Goal: Task Accomplishment & Management: Manage account settings

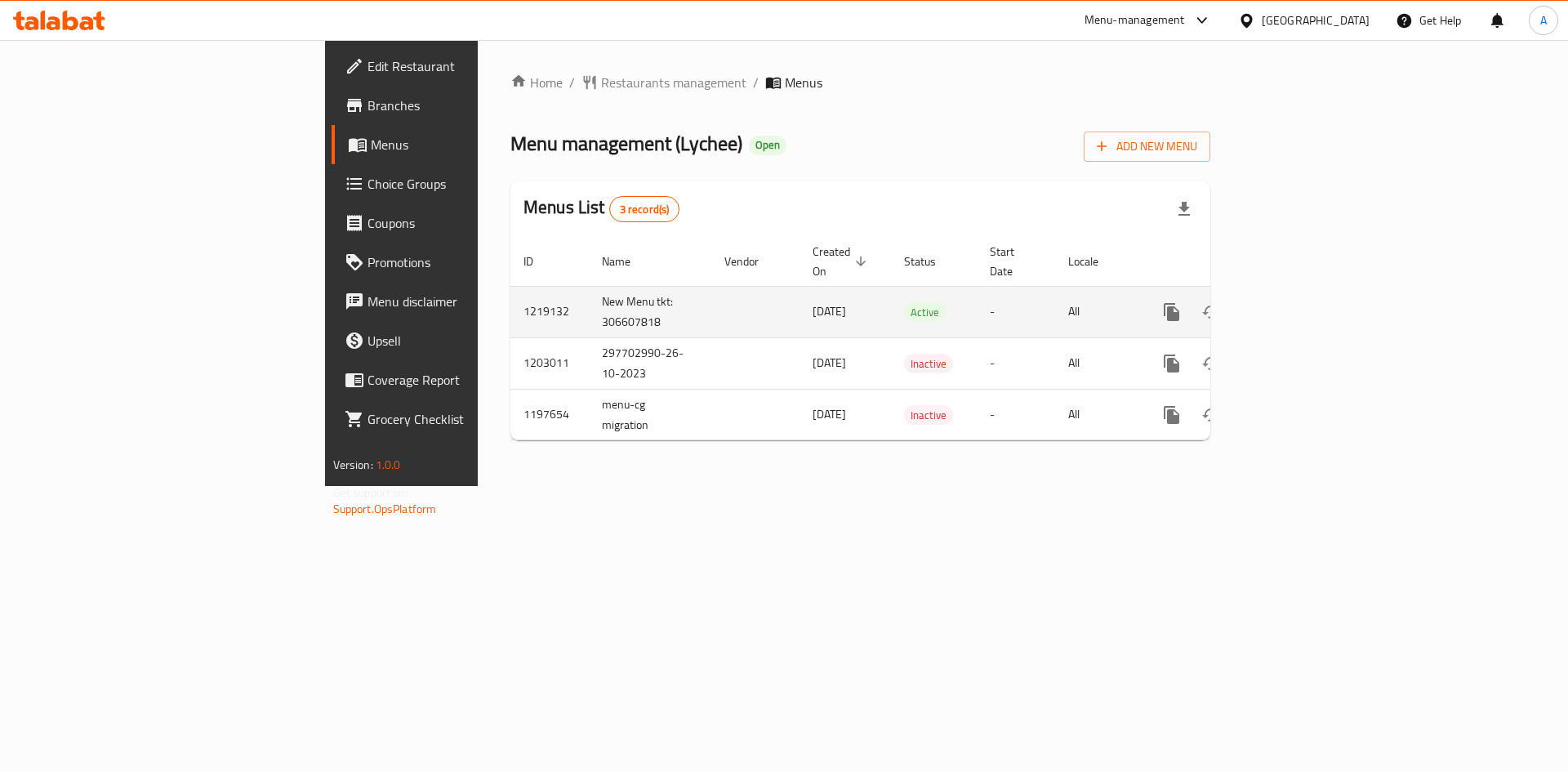
click at [1300, 302] on icon "enhanced table" at bounding box center [1289, 312] width 20 height 20
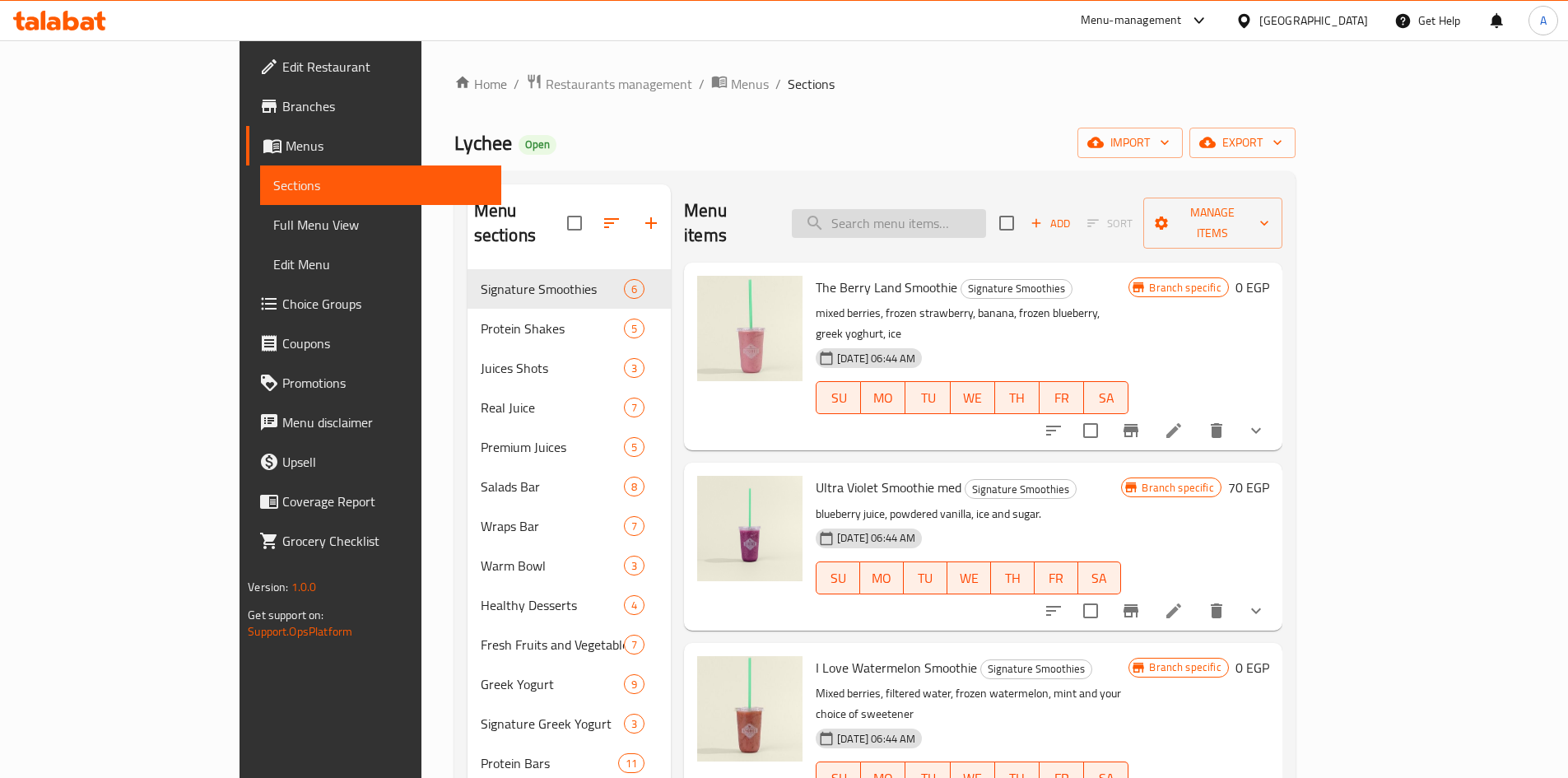
click at [966, 209] on input "search" at bounding box center [889, 223] width 194 height 29
paste input "Vegan Chocolate Protein Bar"
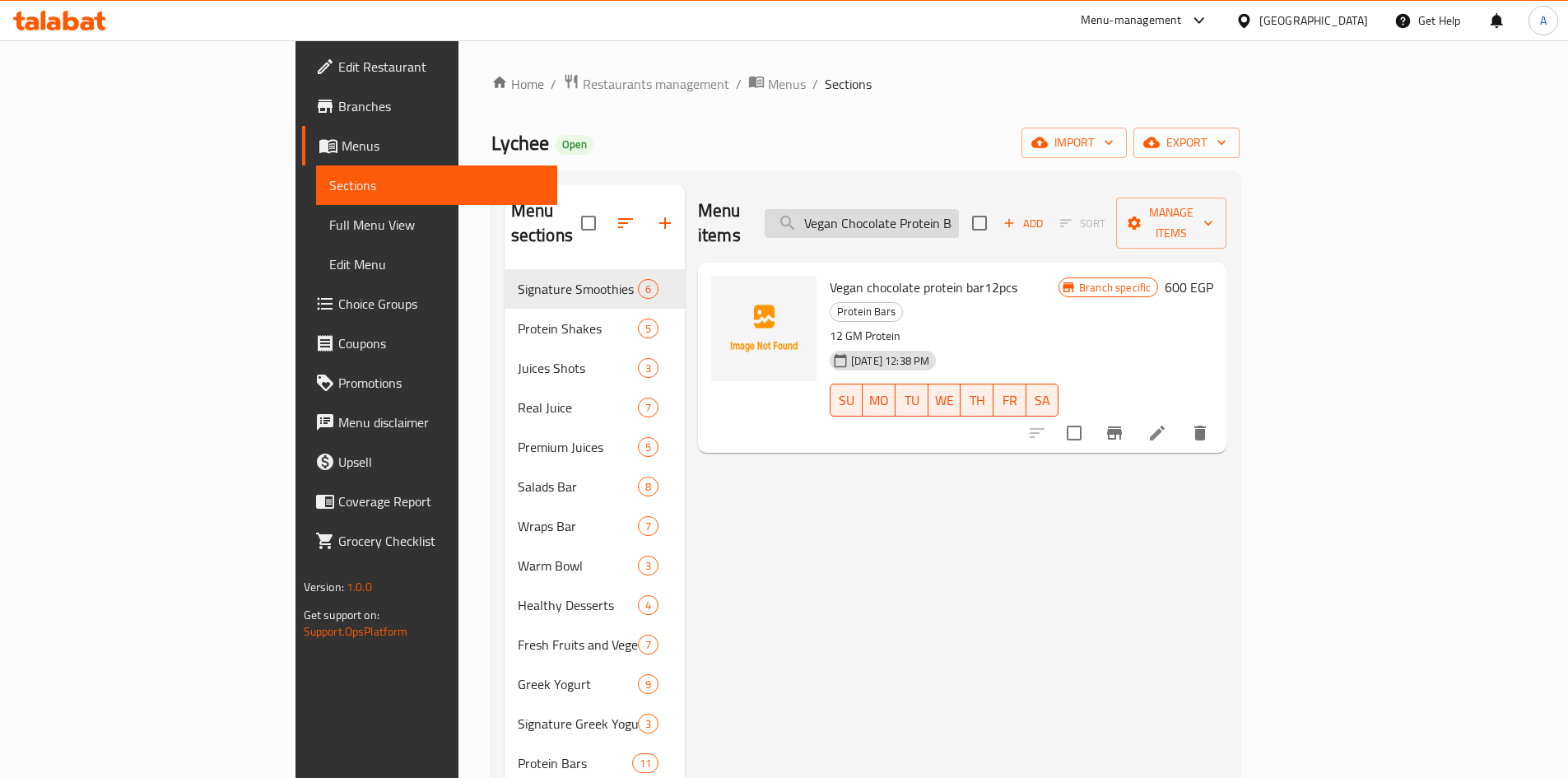
click at [959, 209] on input "Vegan Chocolate Protein Bar" at bounding box center [862, 223] width 194 height 29
paste input "Protein Bar Box"
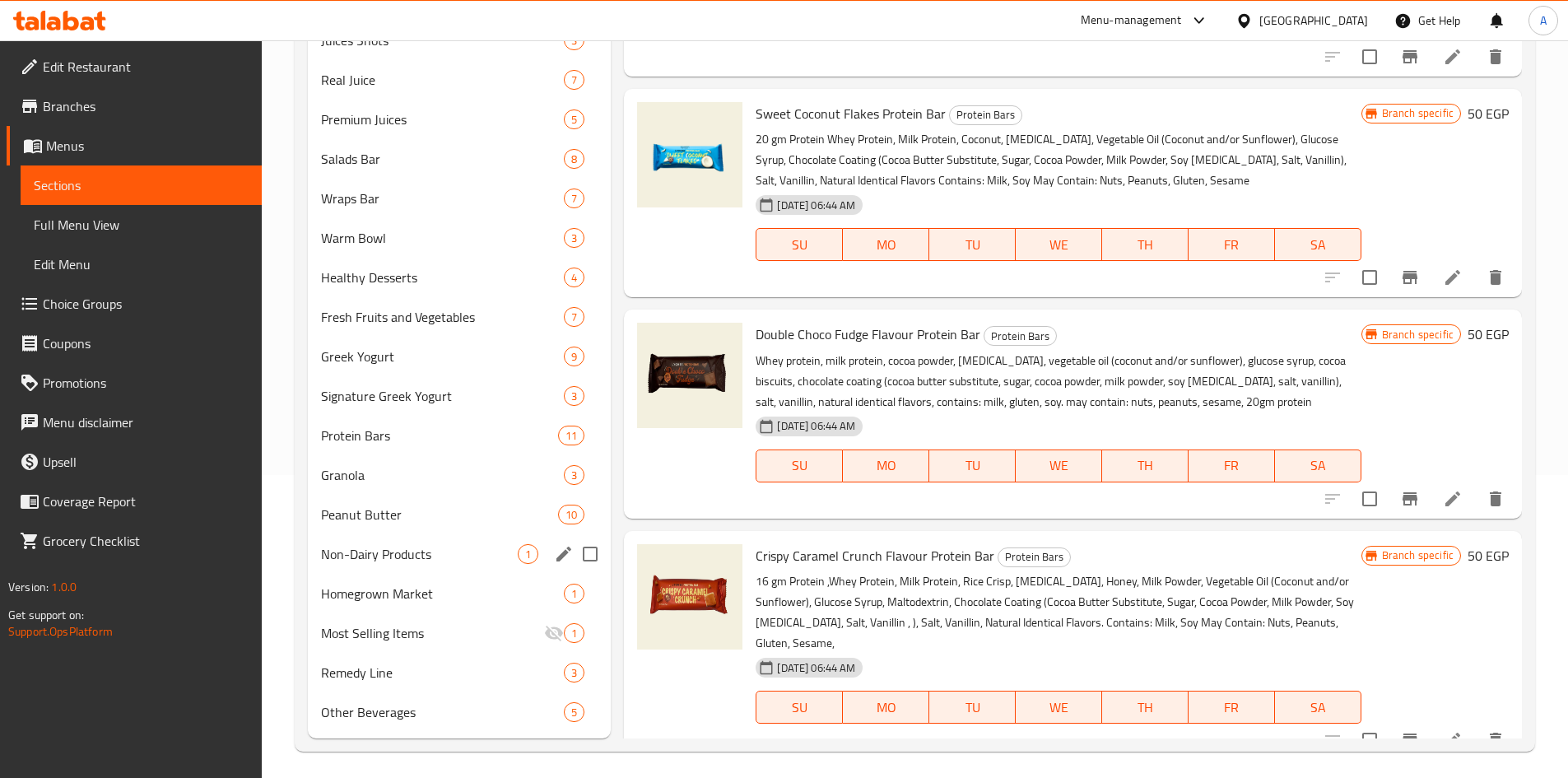
scroll to position [310, 0]
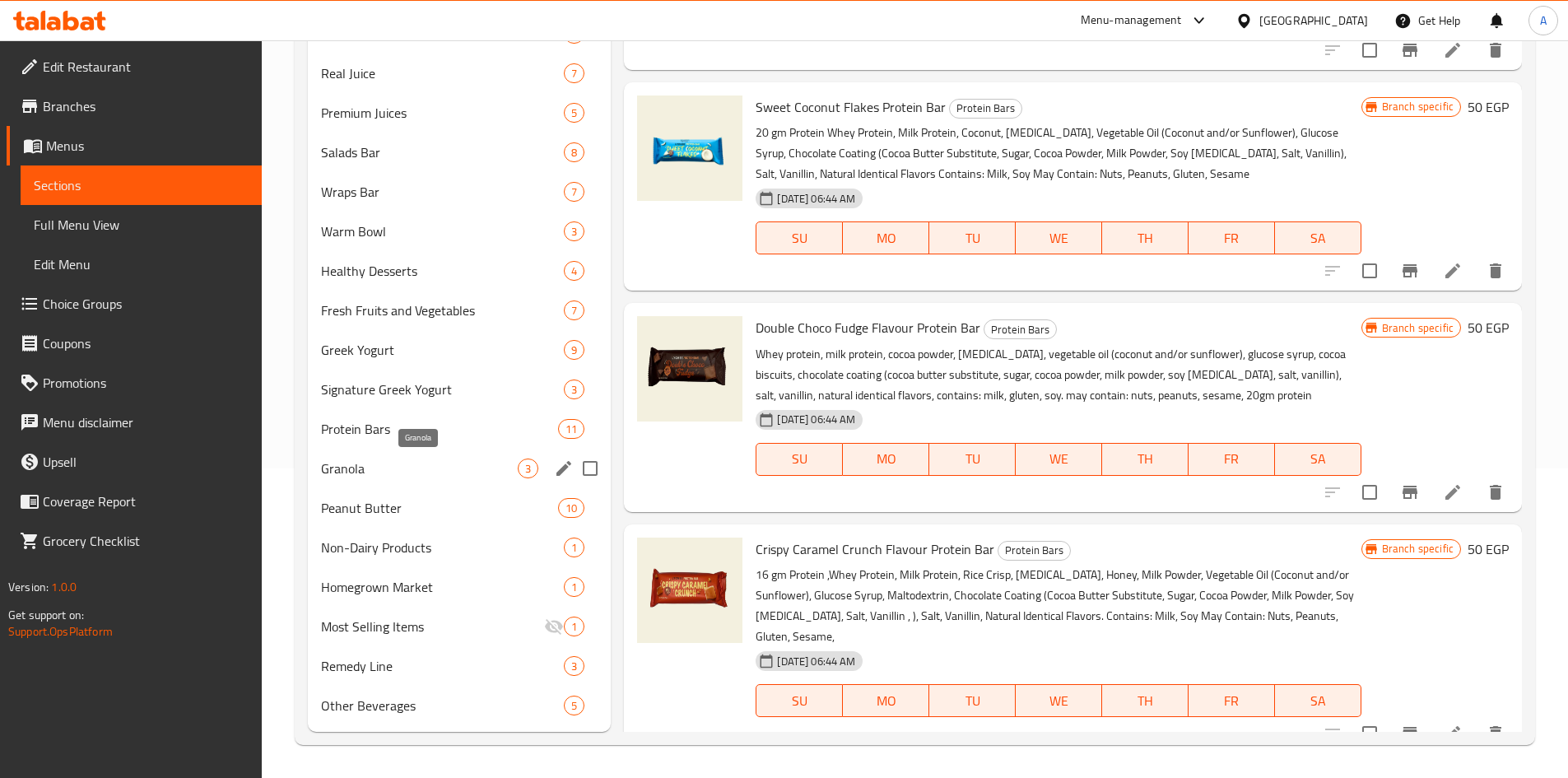
type input "Protein Bar"
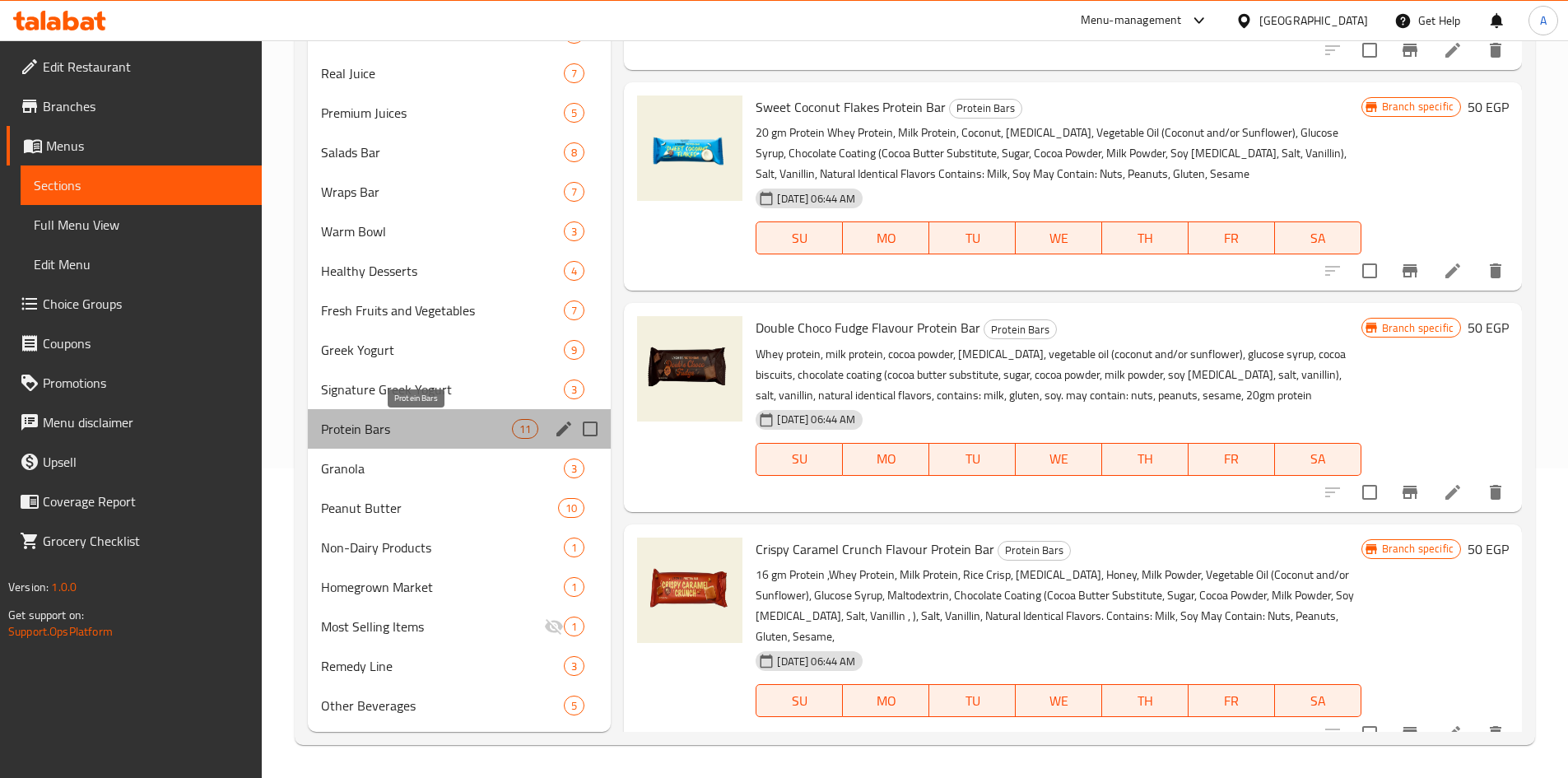
click at [418, 435] on span "Protein Bars" at bounding box center [417, 428] width 192 height 20
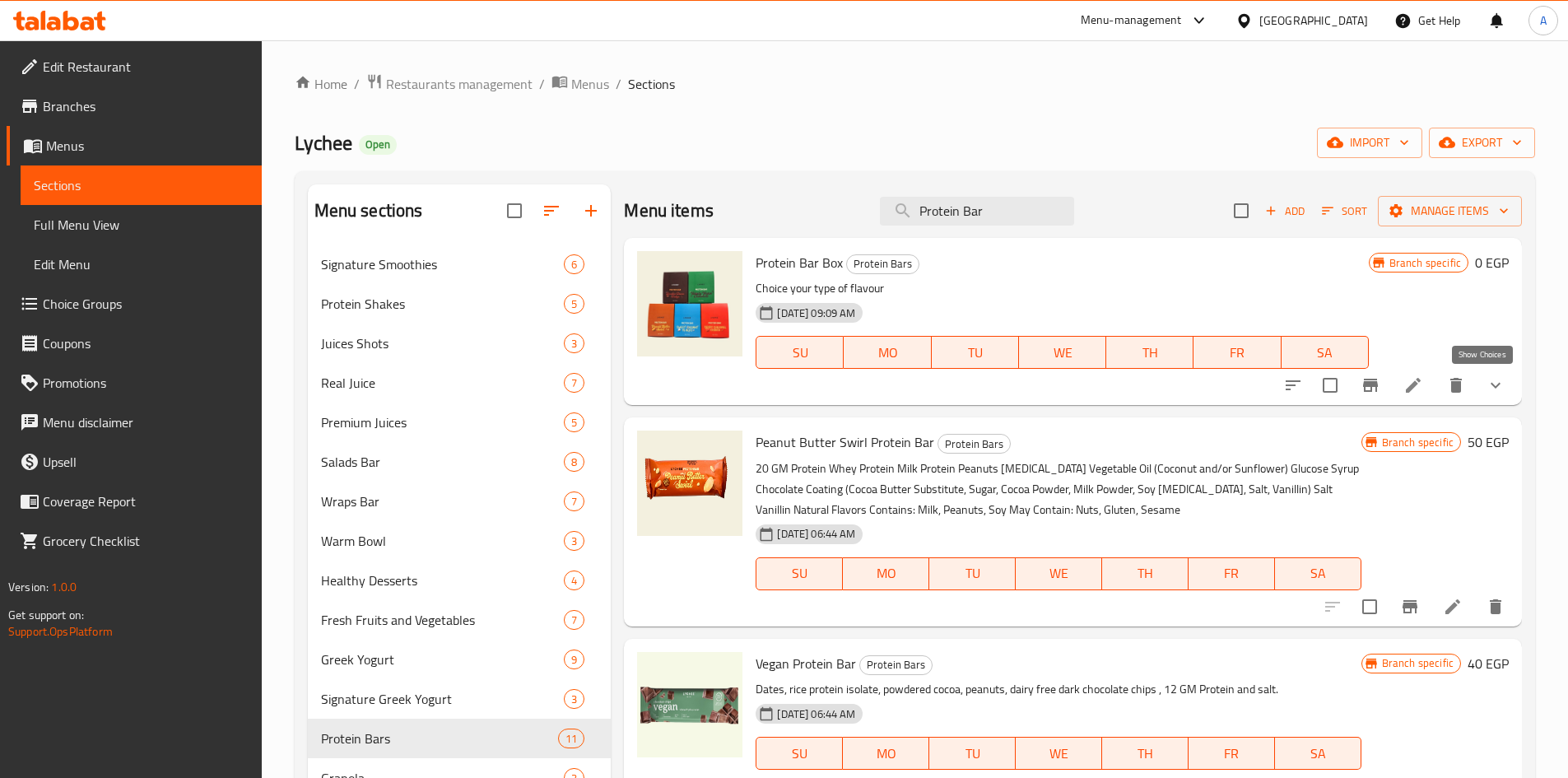
click at [1490, 385] on icon "show more" at bounding box center [1496, 385] width 20 height 20
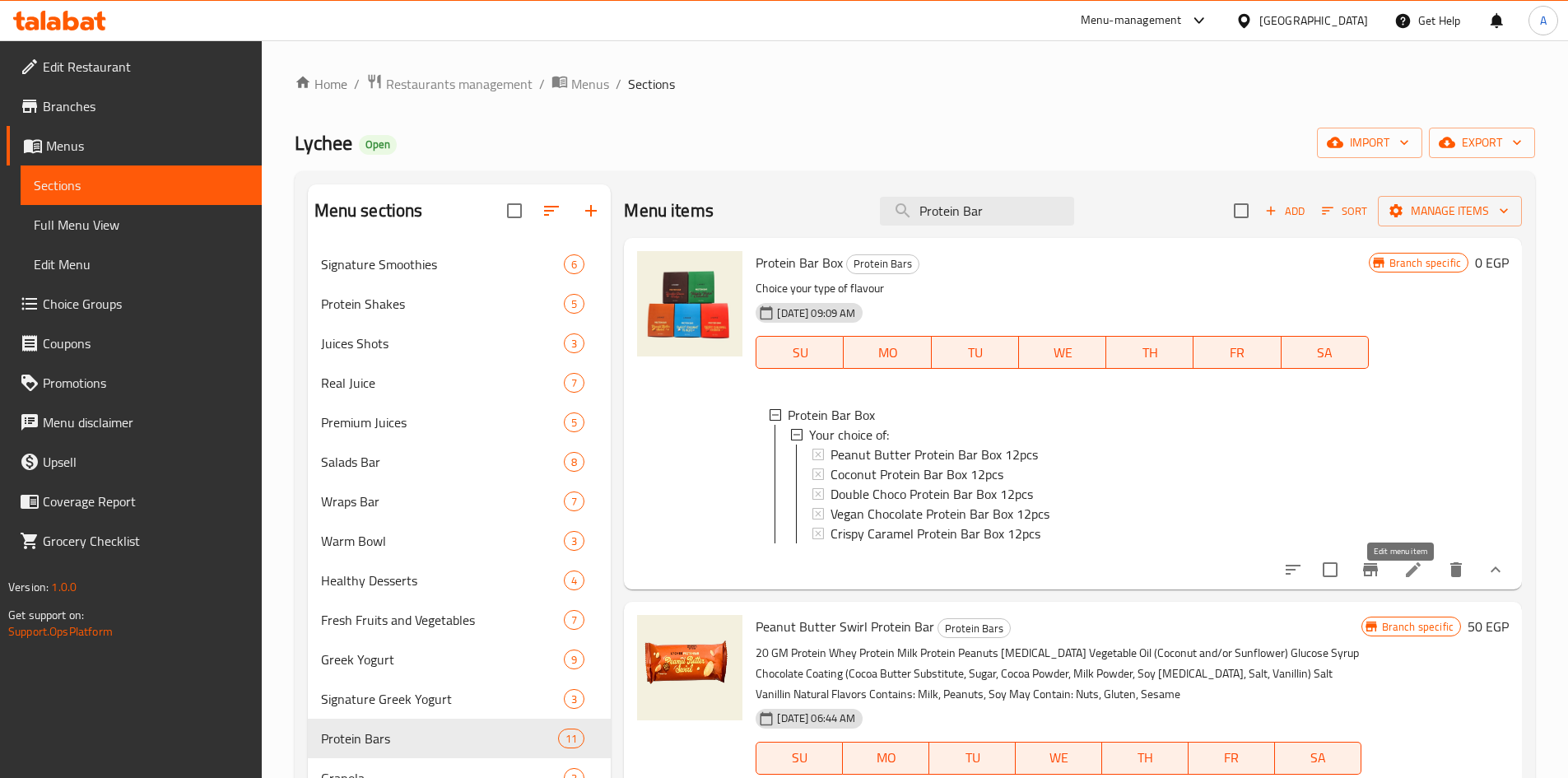
click at [1406, 577] on icon at bounding box center [1413, 570] width 15 height 15
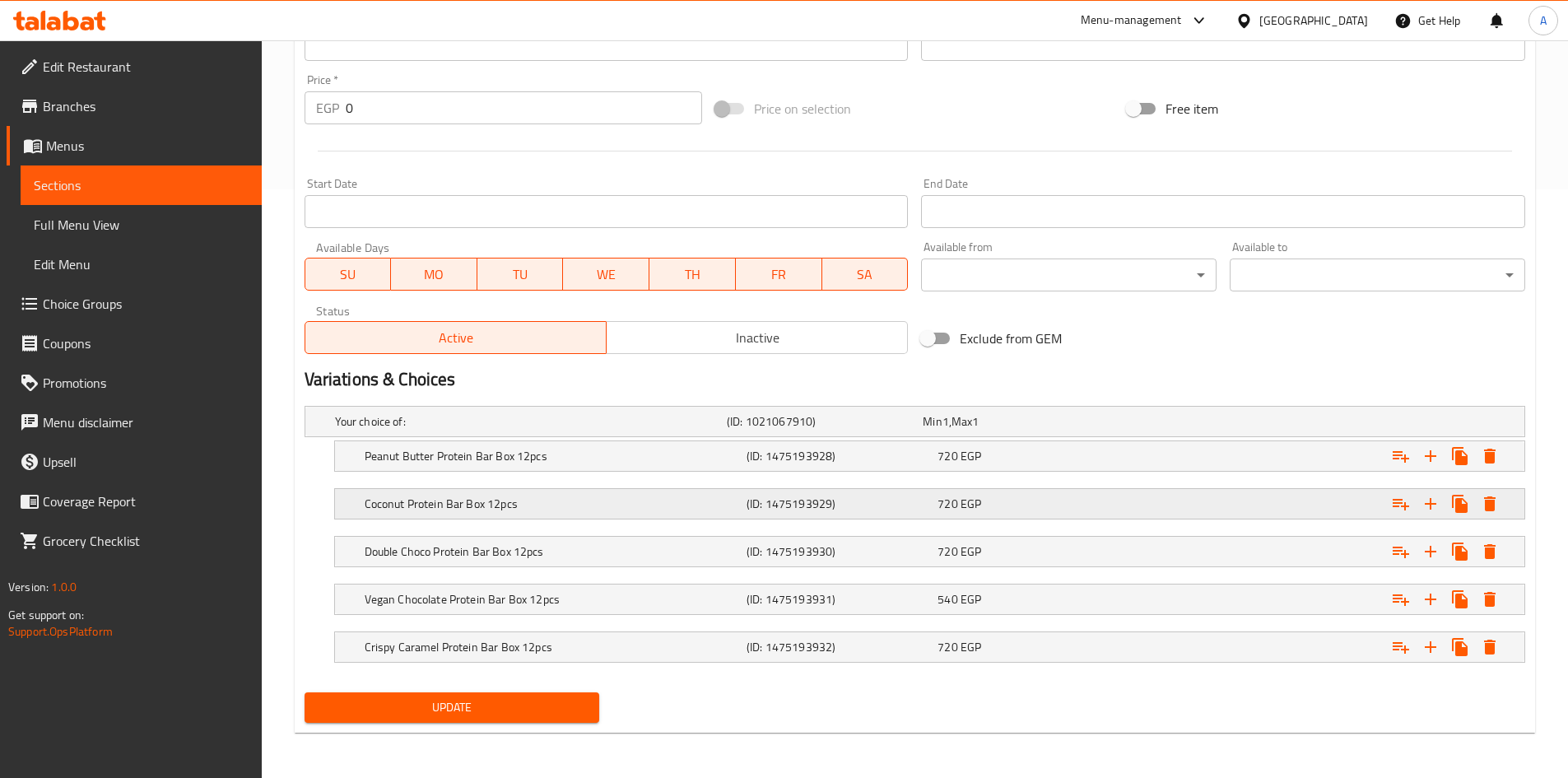
scroll to position [590, 0]
click at [542, 429] on h5 "Peanut Butter Protein Bar Box 12pcs" at bounding box center [528, 420] width 385 height 17
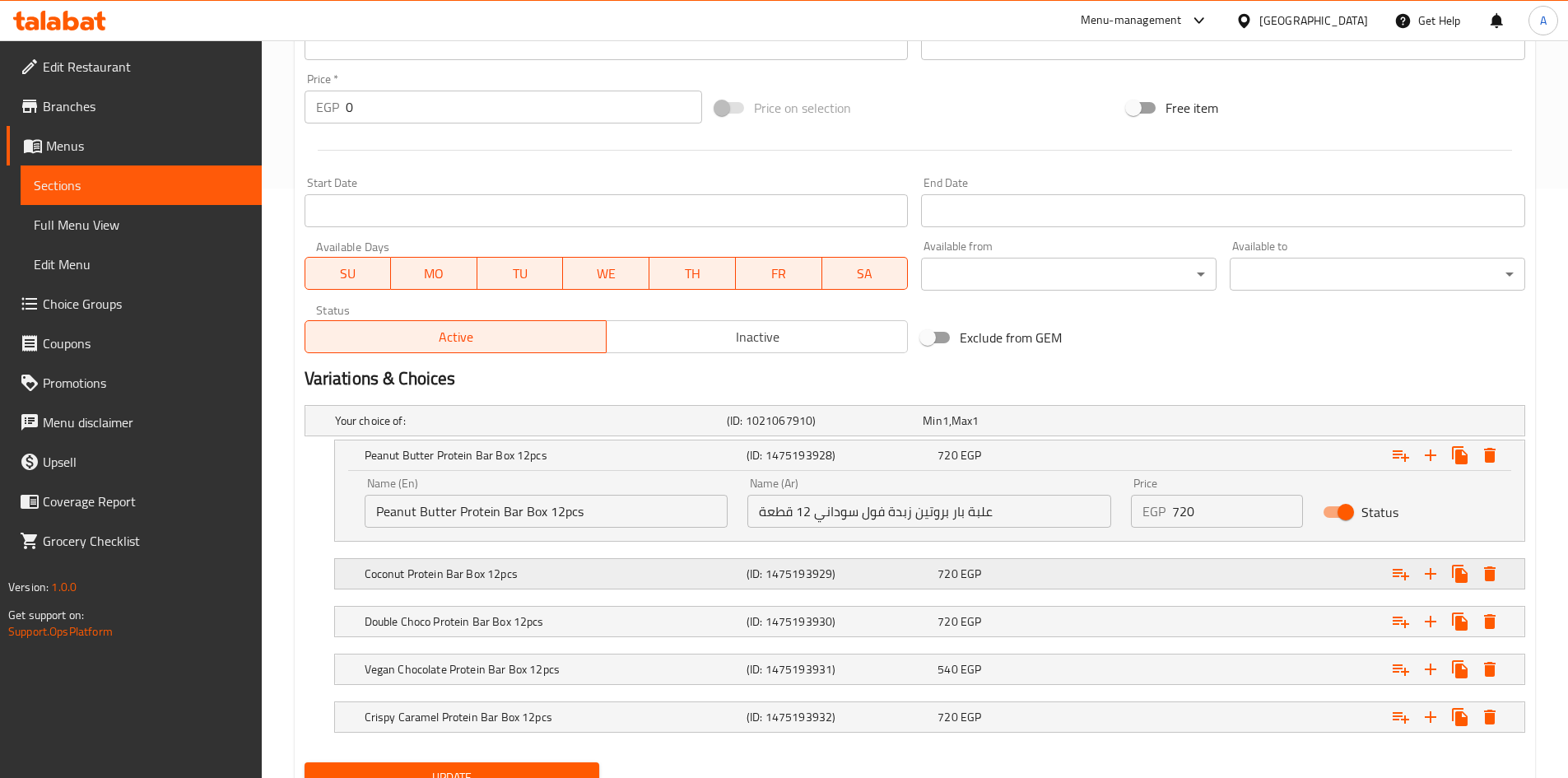
click at [610, 429] on h5 "Coconut Protein Bar Box 12pcs" at bounding box center [528, 420] width 385 height 17
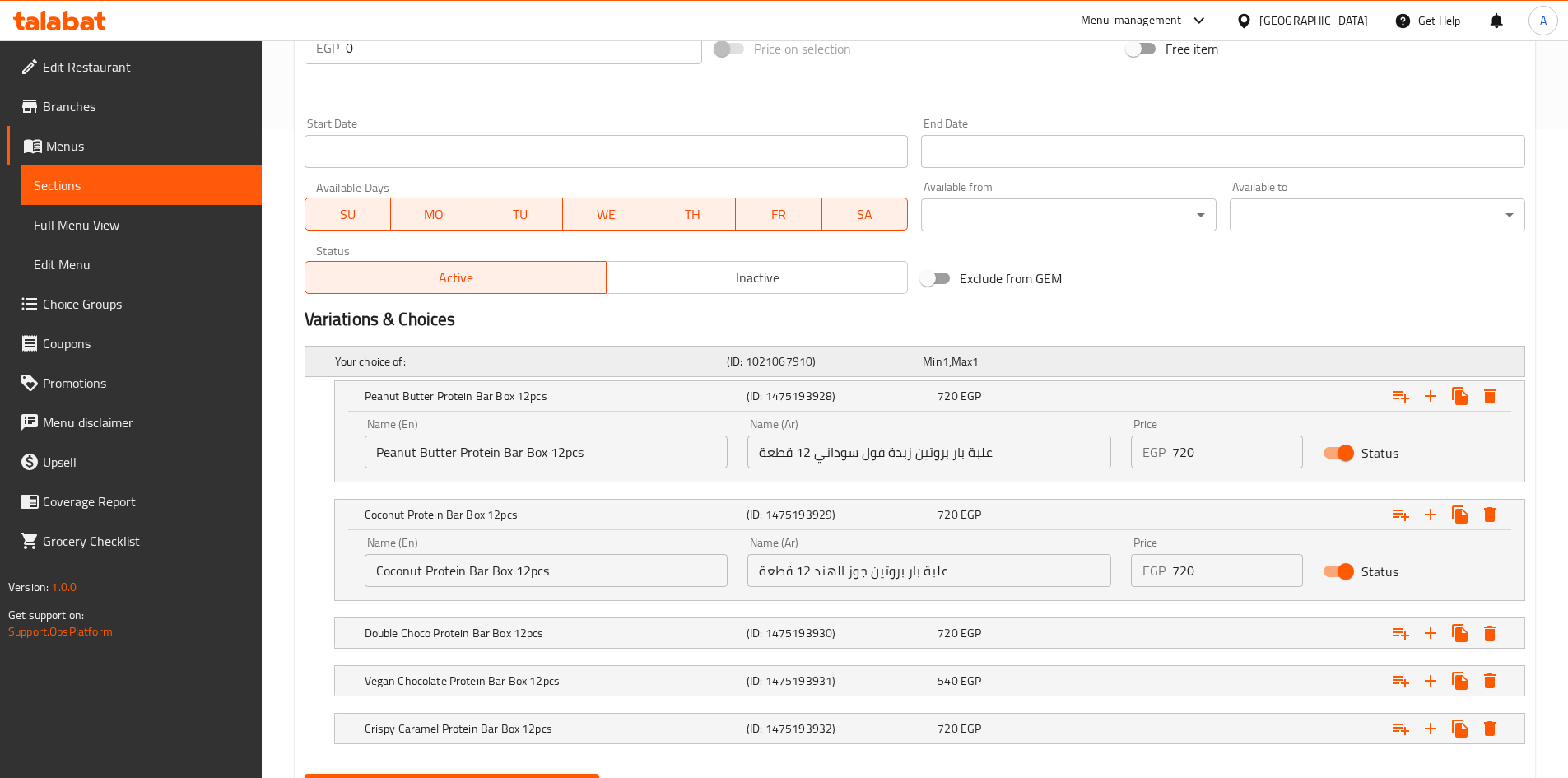
scroll to position [731, 0]
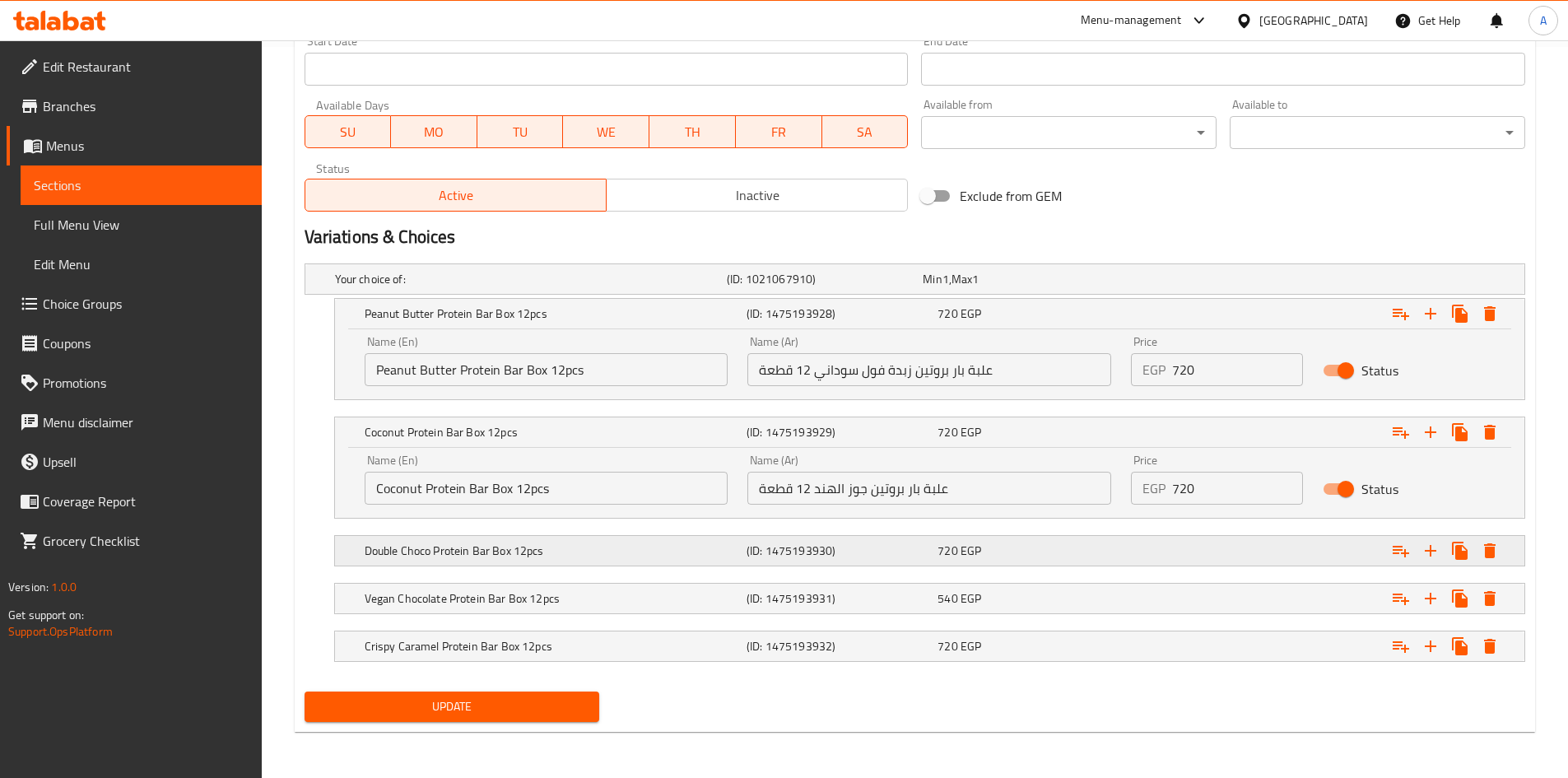
click at [584, 287] on h5 "Double Choco Protein Bar Box 12pcs" at bounding box center [528, 279] width 385 height 17
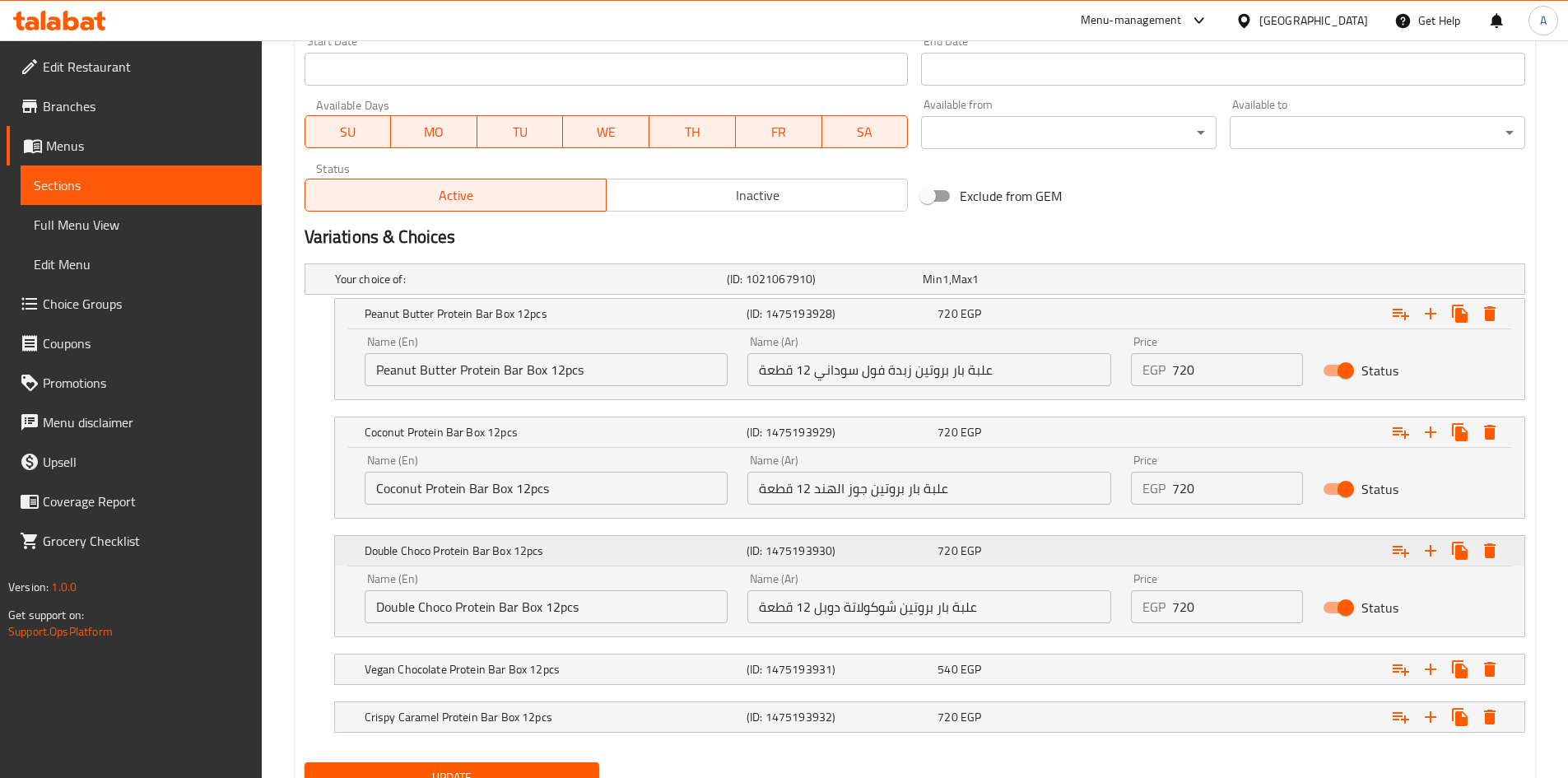
scroll to position [802, 0]
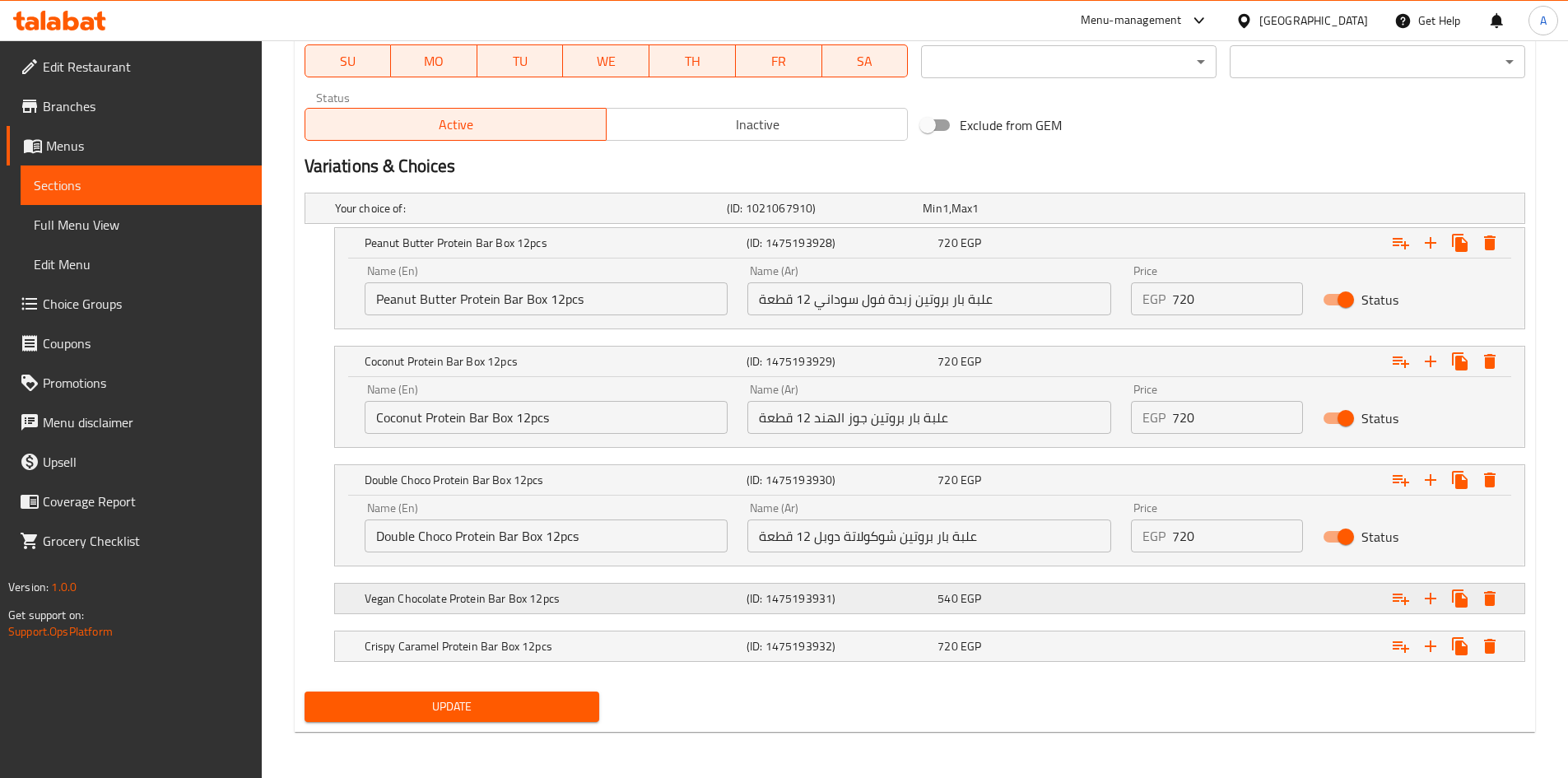
click at [580, 216] on h5 "Vegan Chocolate Protein Bar Box 12pcs" at bounding box center [528, 208] width 385 height 17
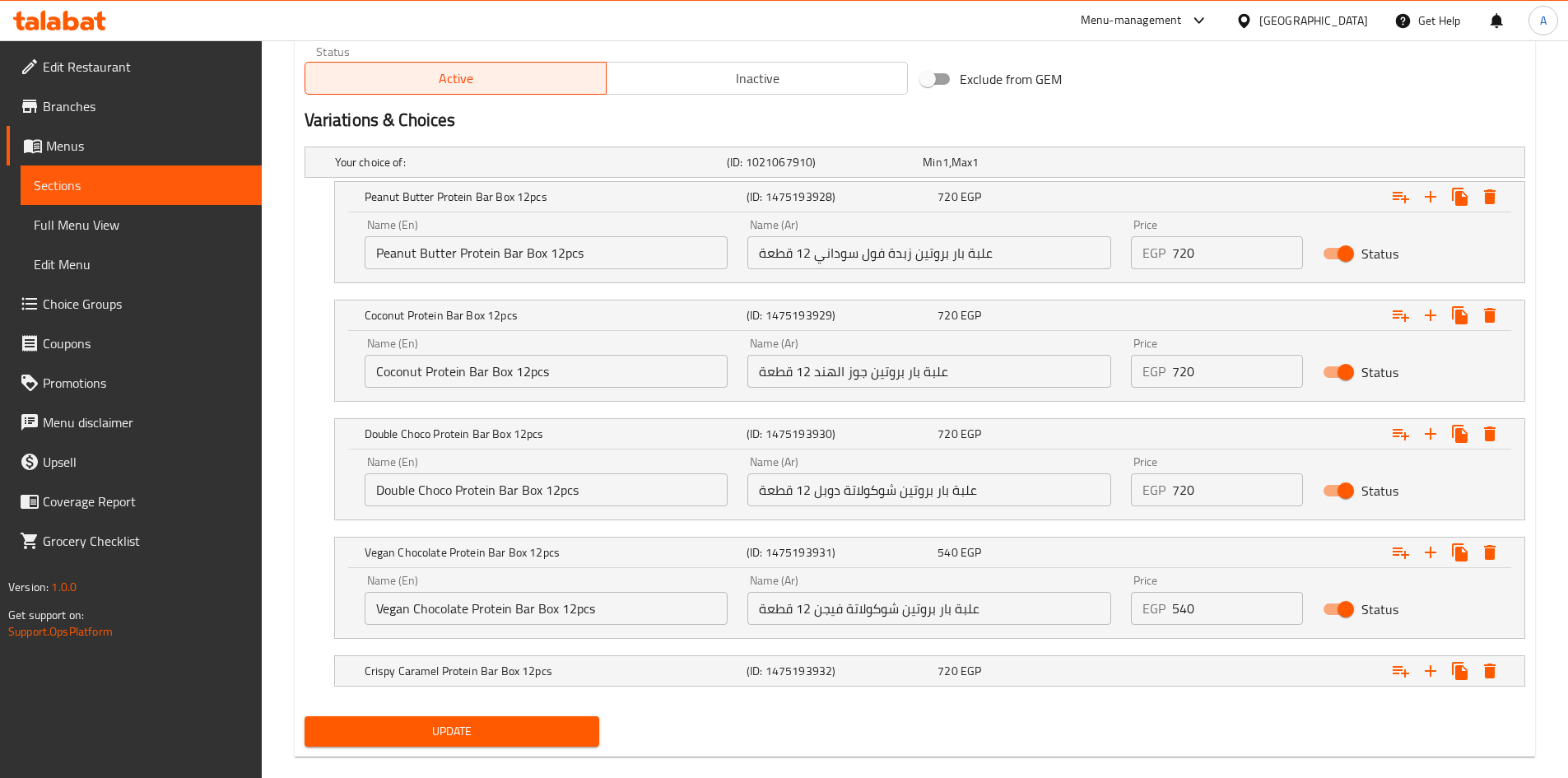
scroll to position [872, 0]
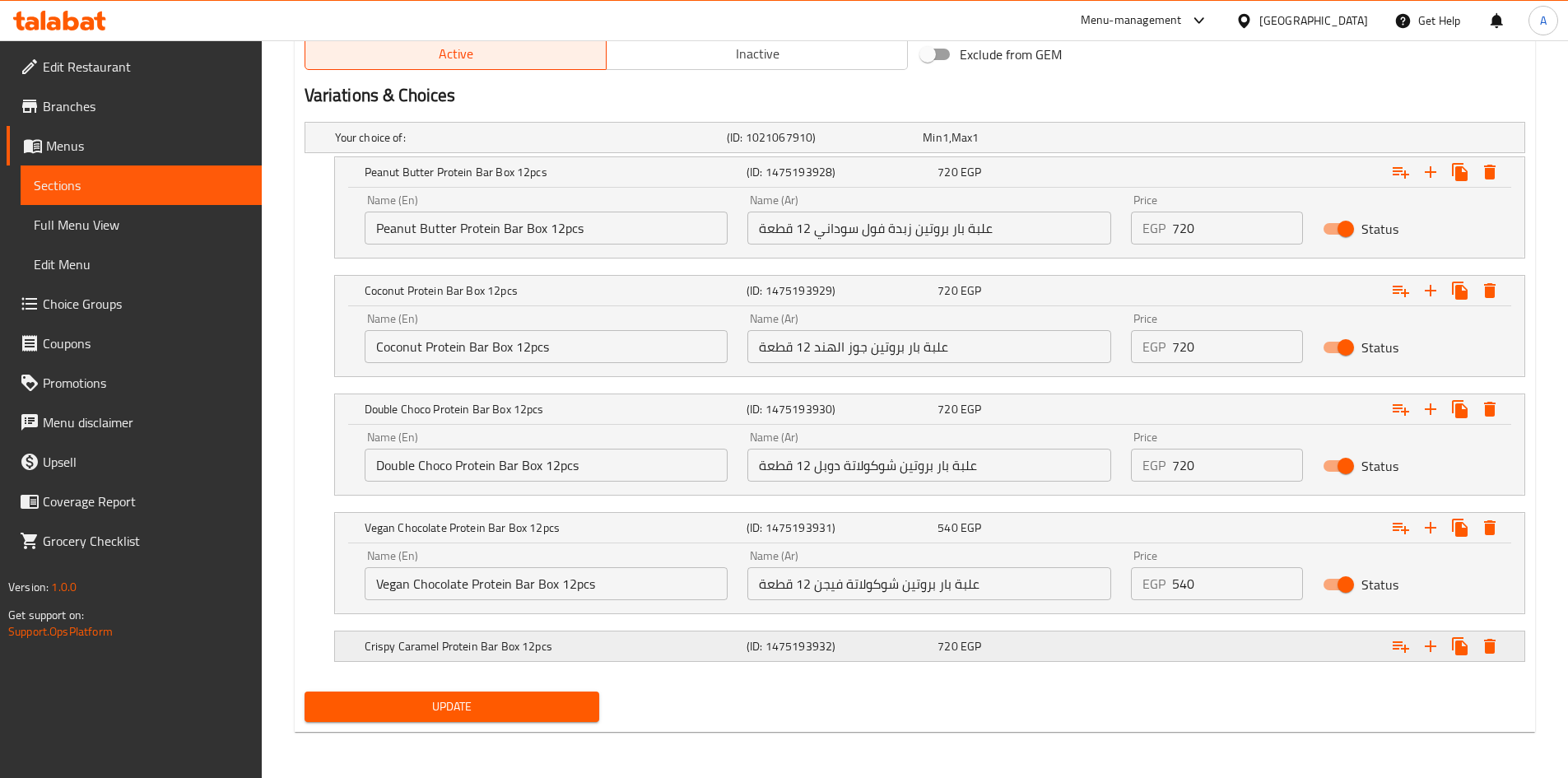
click at [504, 146] on h5 "Crispy Caramel Protein Bar Box 12pcs" at bounding box center [528, 137] width 385 height 17
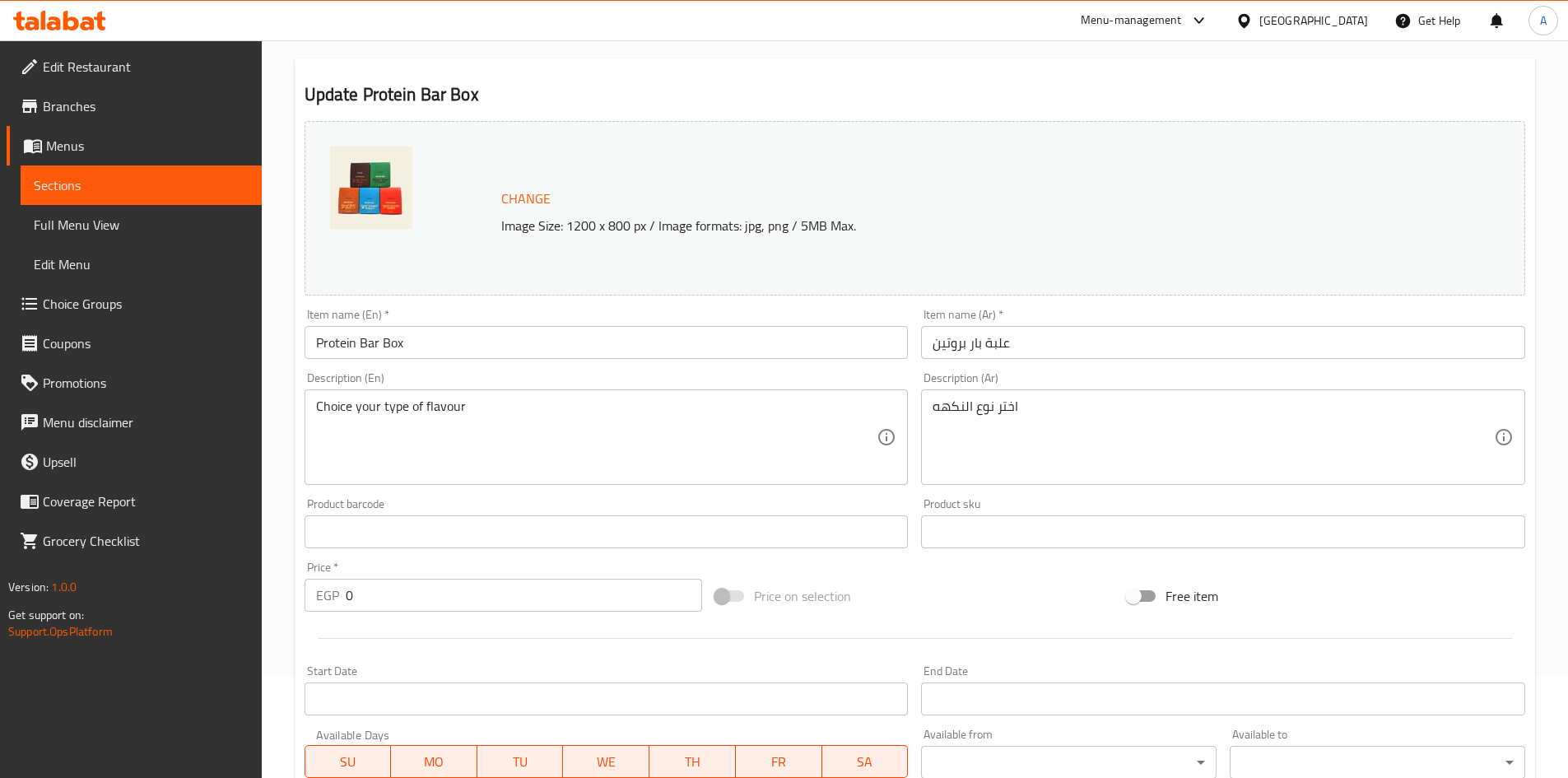
scroll to position [0, 0]
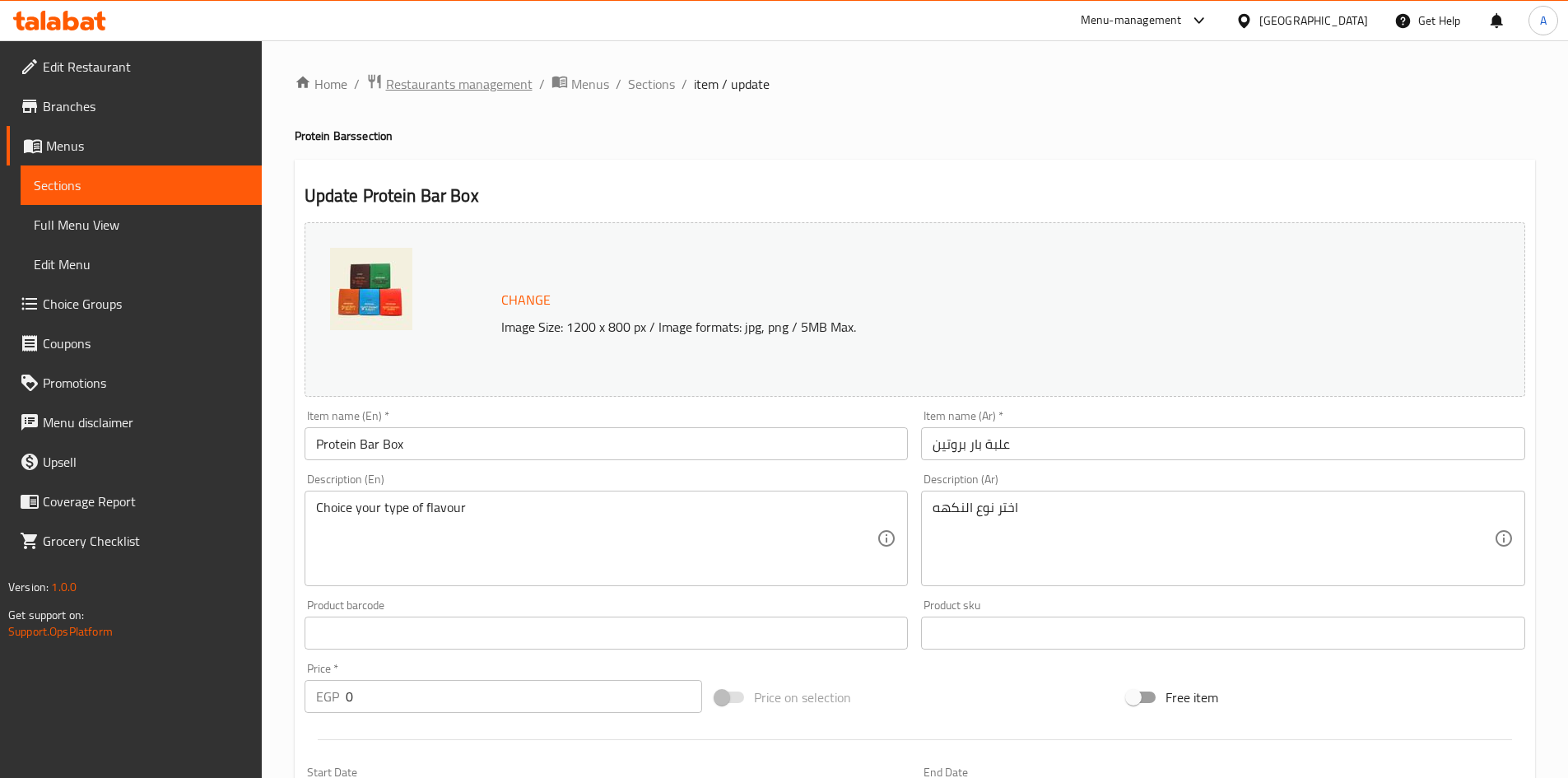
click at [499, 92] on span "Restaurants management" at bounding box center [460, 84] width 147 height 20
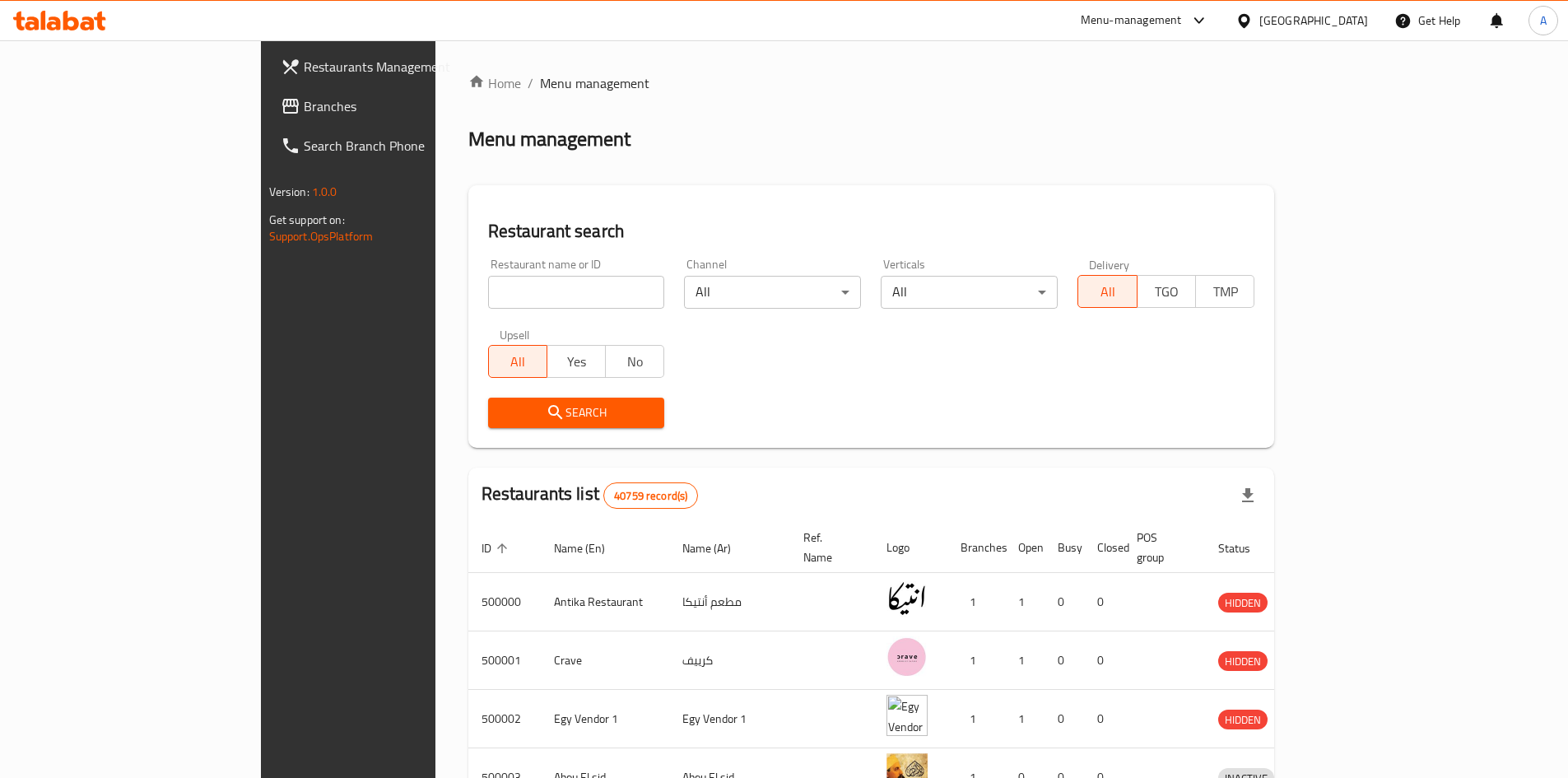
click at [1182, 25] on div "Menu-management" at bounding box center [1131, 20] width 101 height 20
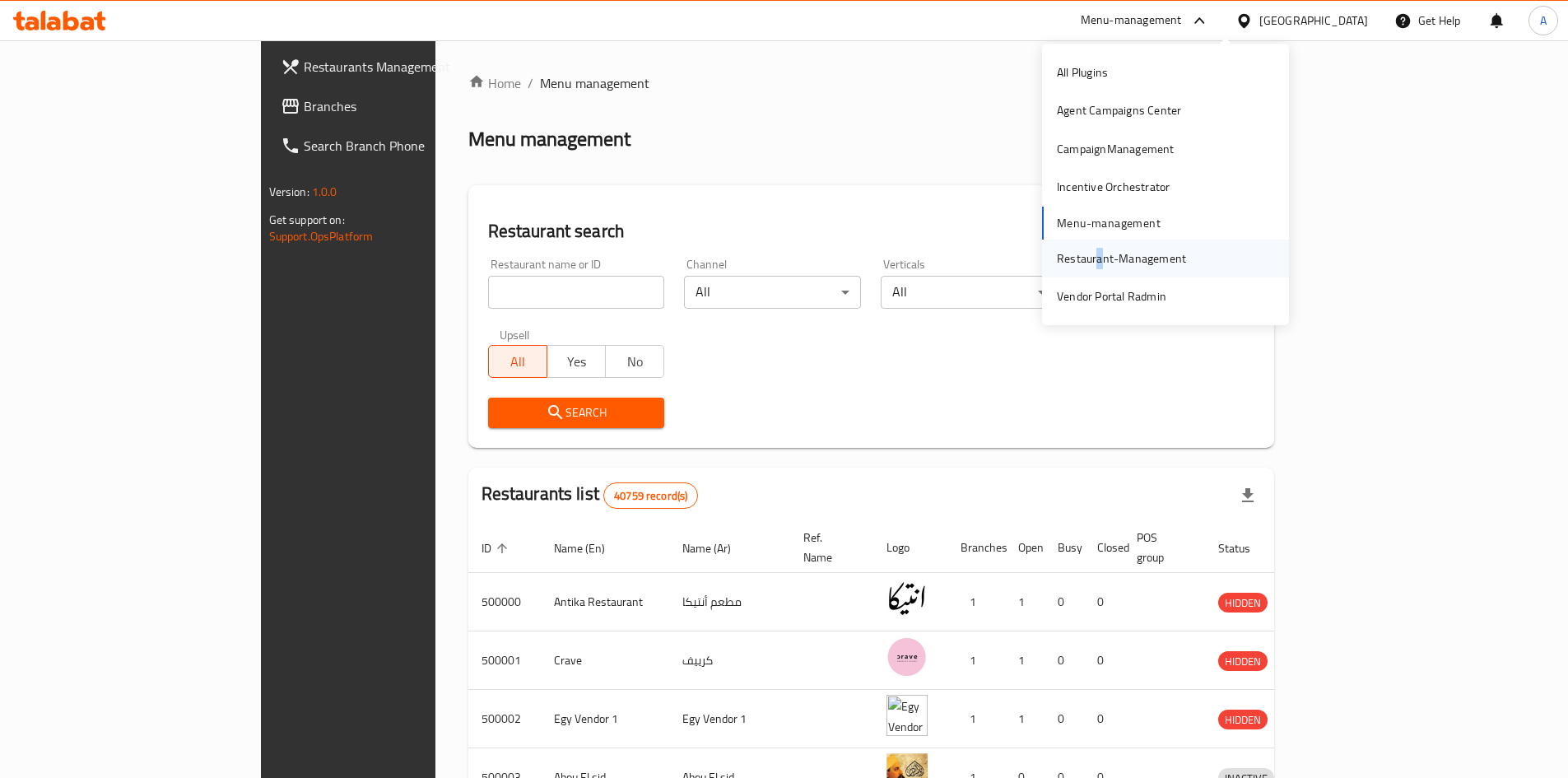
click at [1101, 256] on div "Restaurant-Management" at bounding box center [1121, 258] width 129 height 18
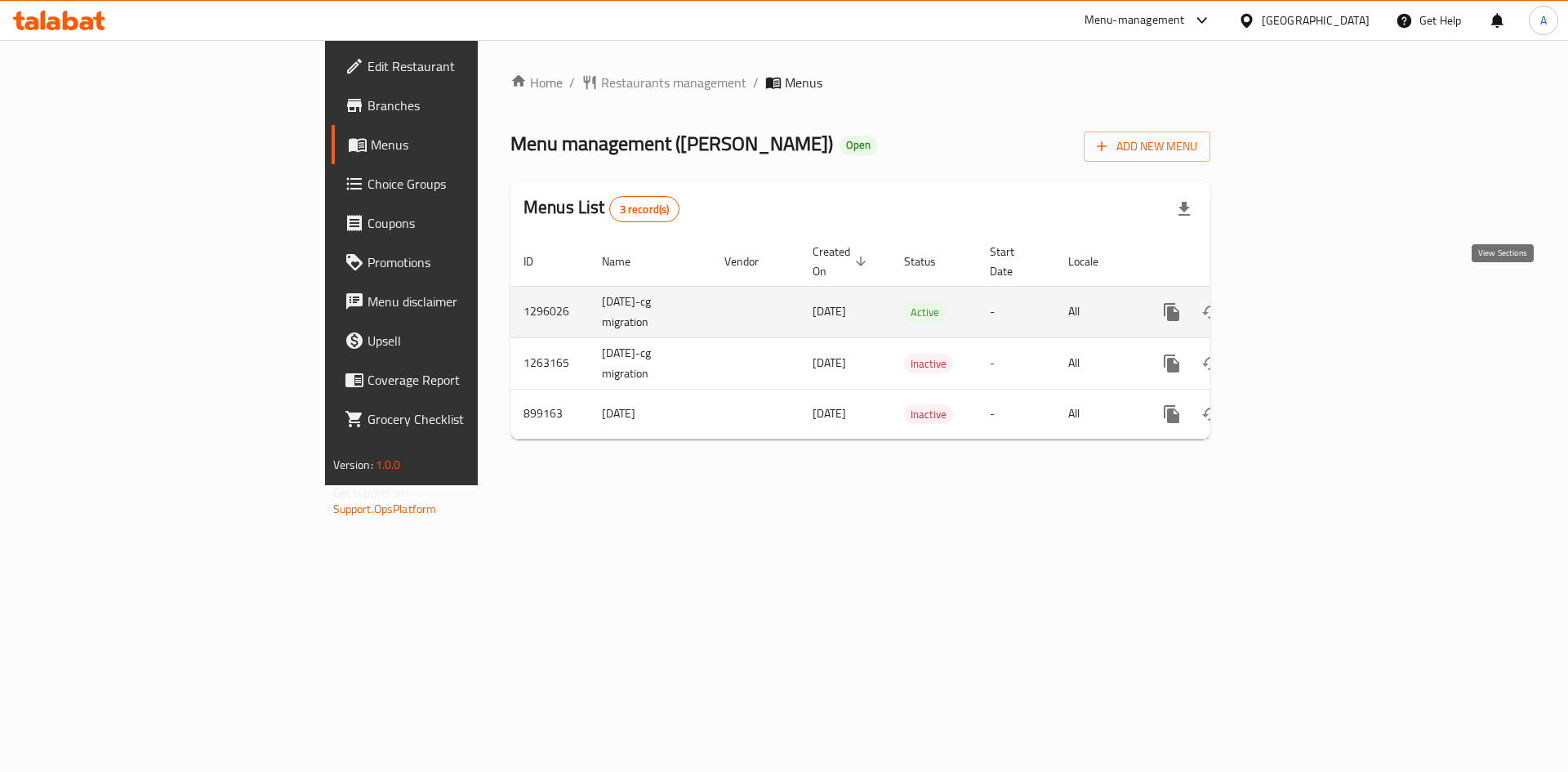
click at [1300, 302] on icon "enhanced table" at bounding box center [1289, 312] width 20 height 20
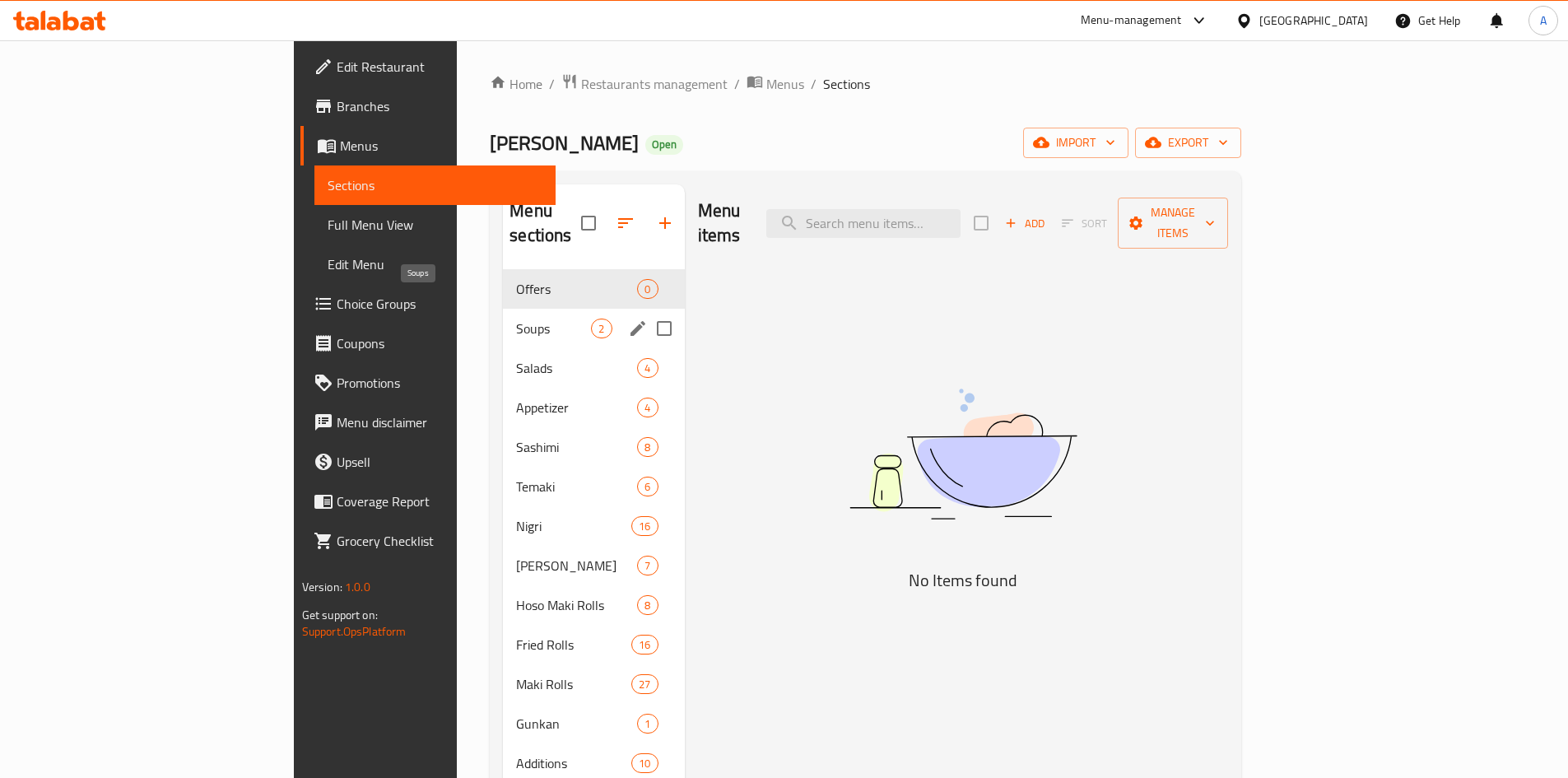
click at [516, 318] on span "Soups" at bounding box center [554, 328] width 75 height 20
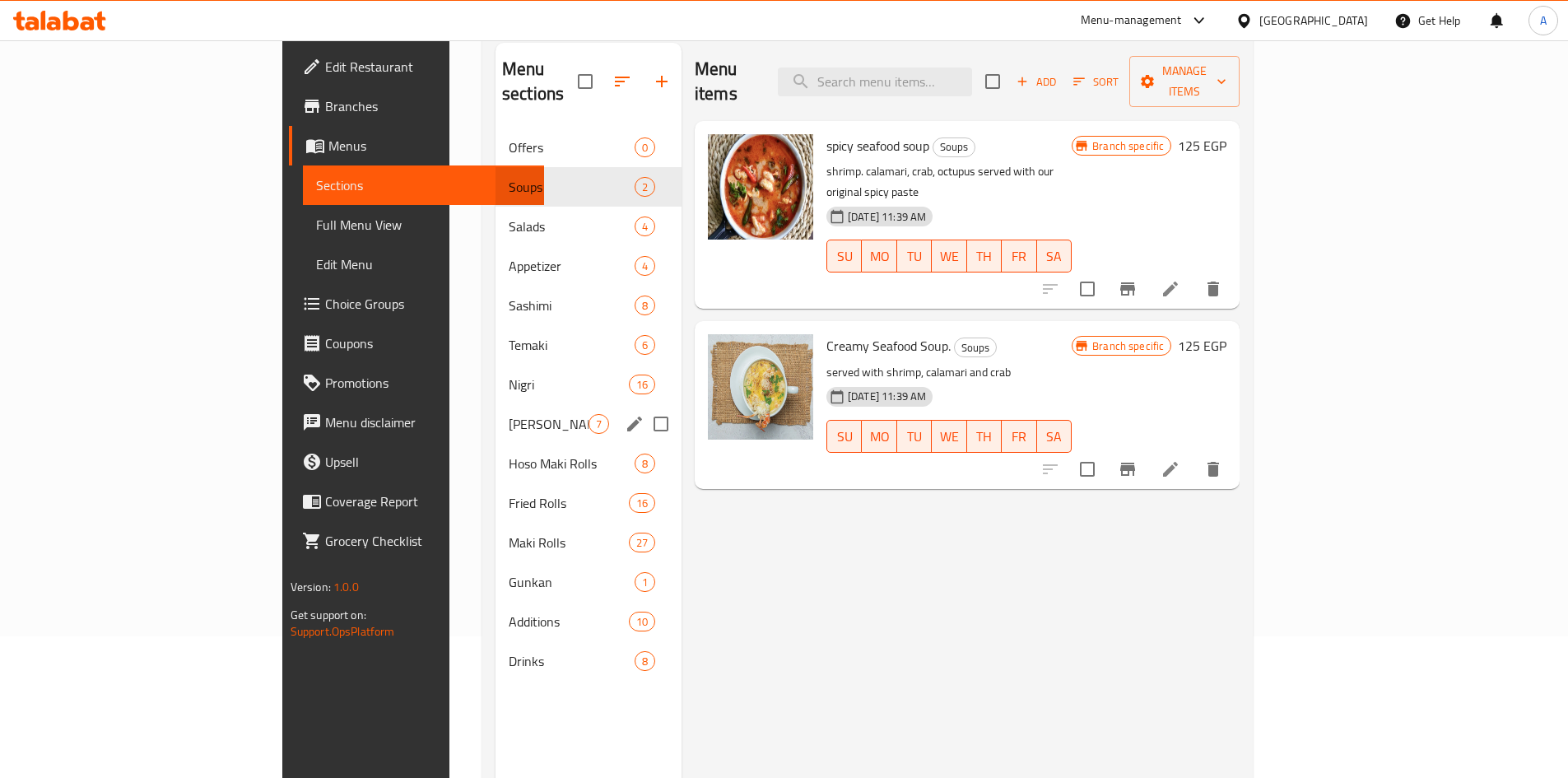
scroll to position [230, 0]
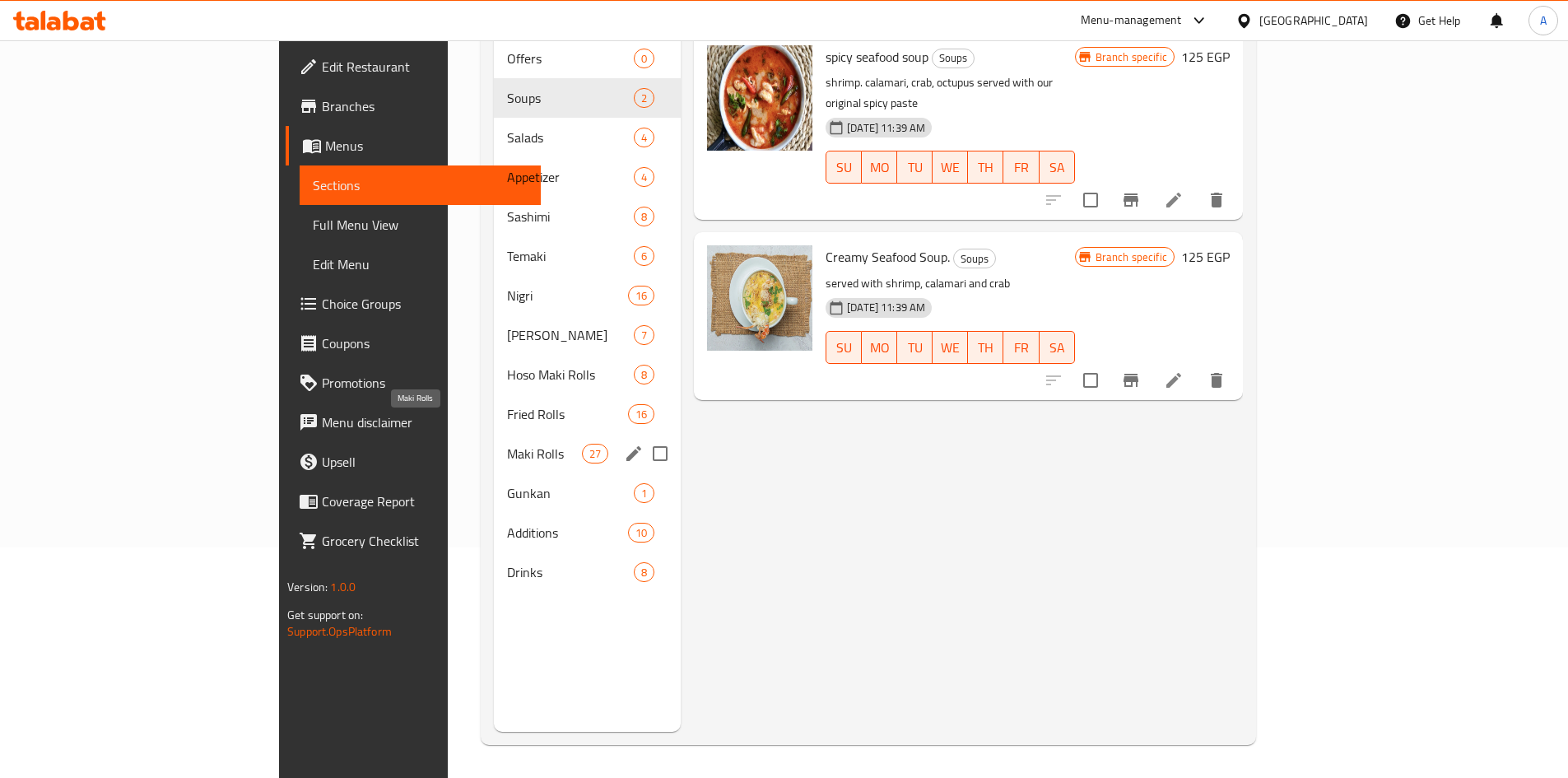
click at [494, 397] on div "Fried Rolls 16" at bounding box center [587, 413] width 187 height 39
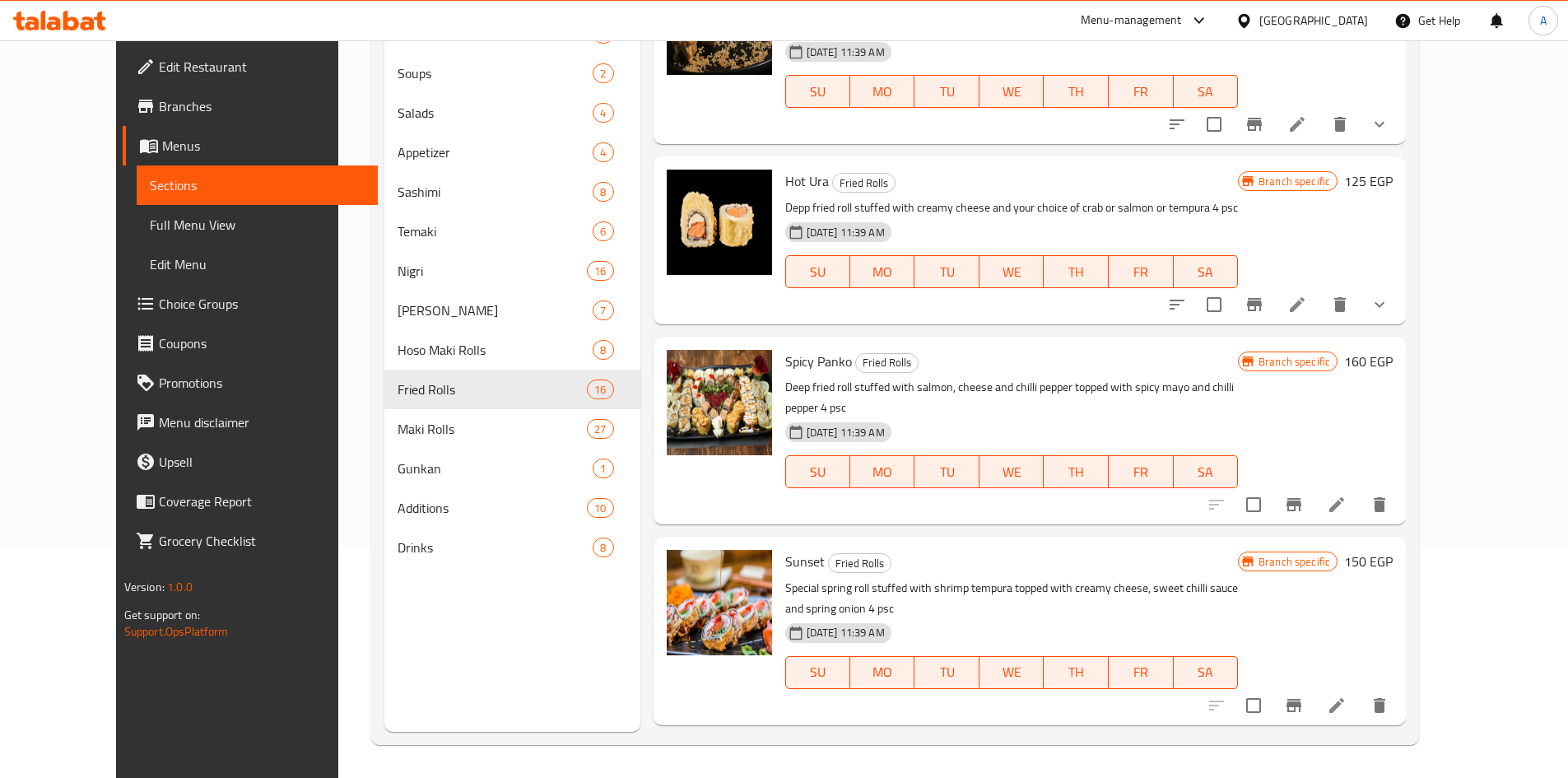
scroll to position [2222, 0]
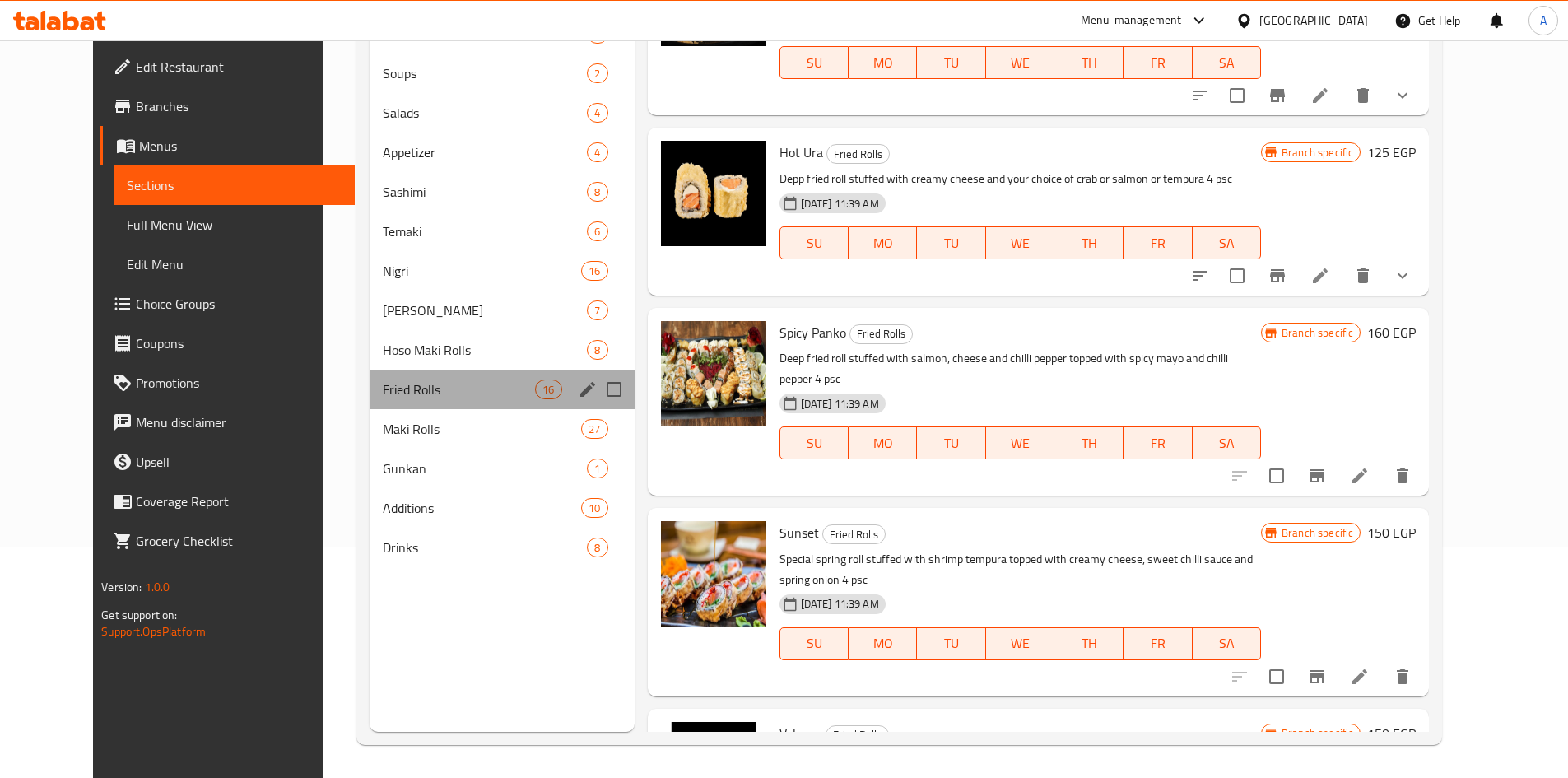
click at [392, 385] on span "Fried Rolls" at bounding box center [460, 389] width 153 height 20
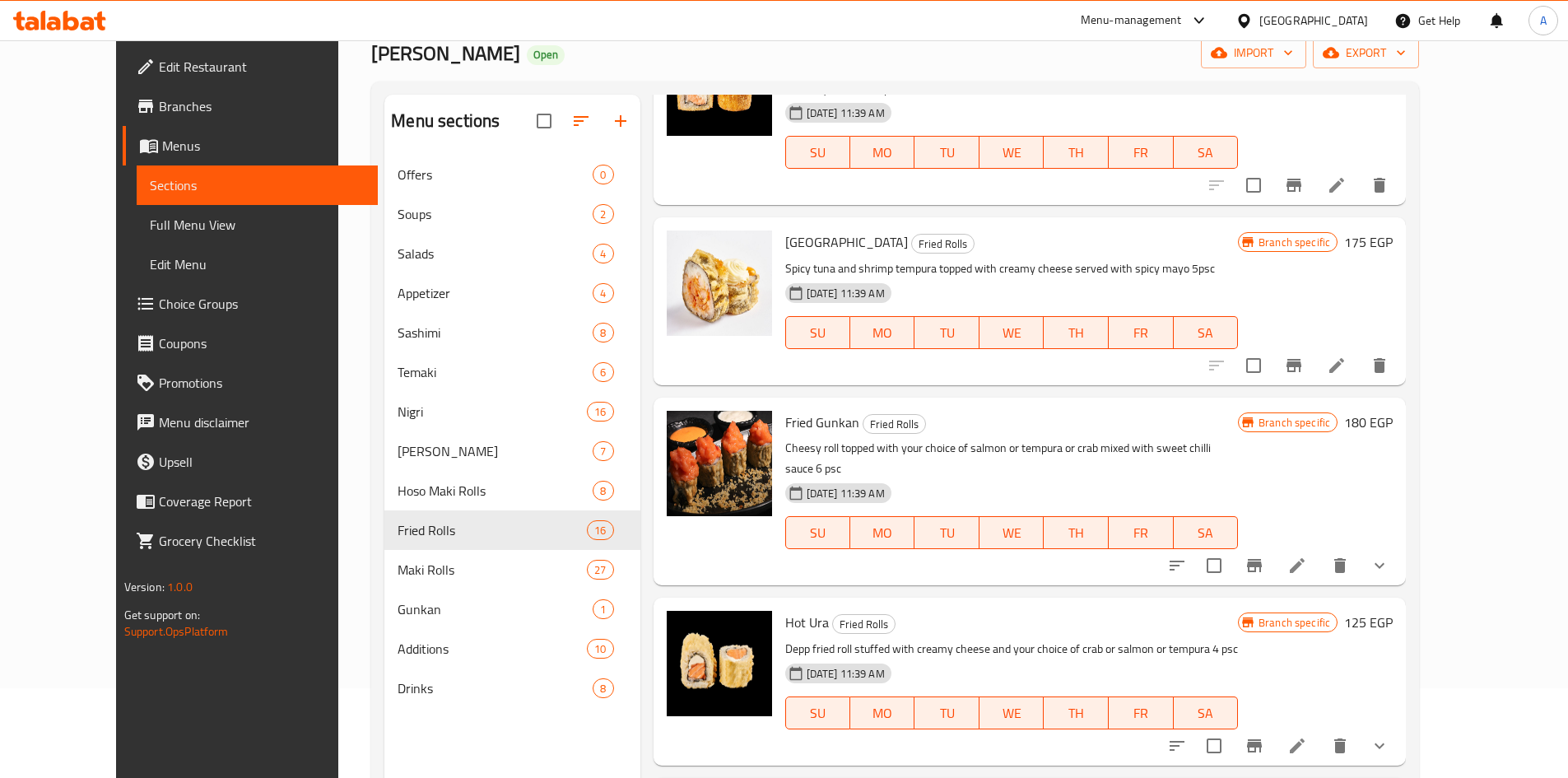
scroll to position [0, 0]
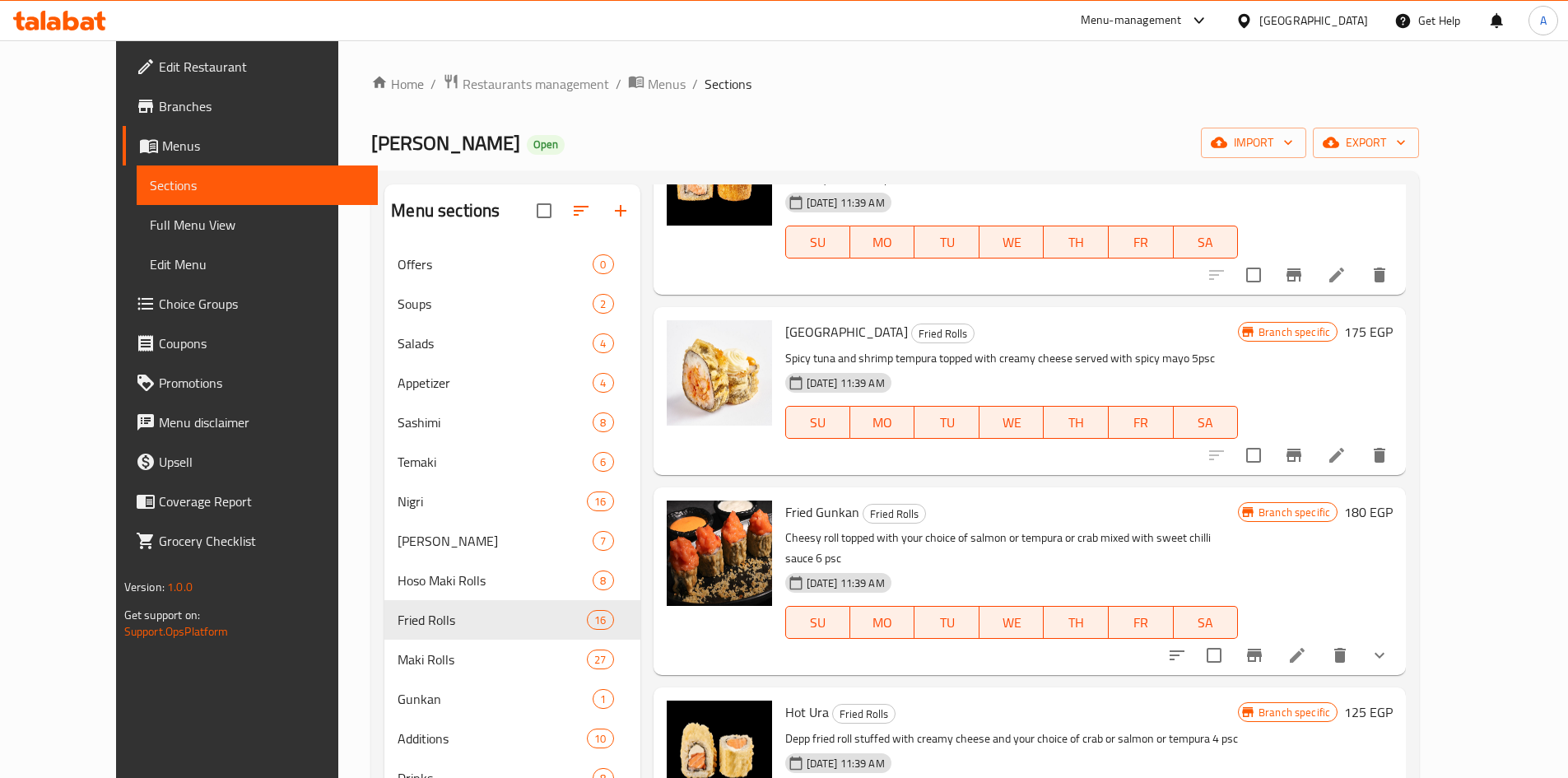
click at [159, 114] on span "Branches" at bounding box center [262, 106] width 206 height 20
